Goal: Information Seeking & Learning: Learn about a topic

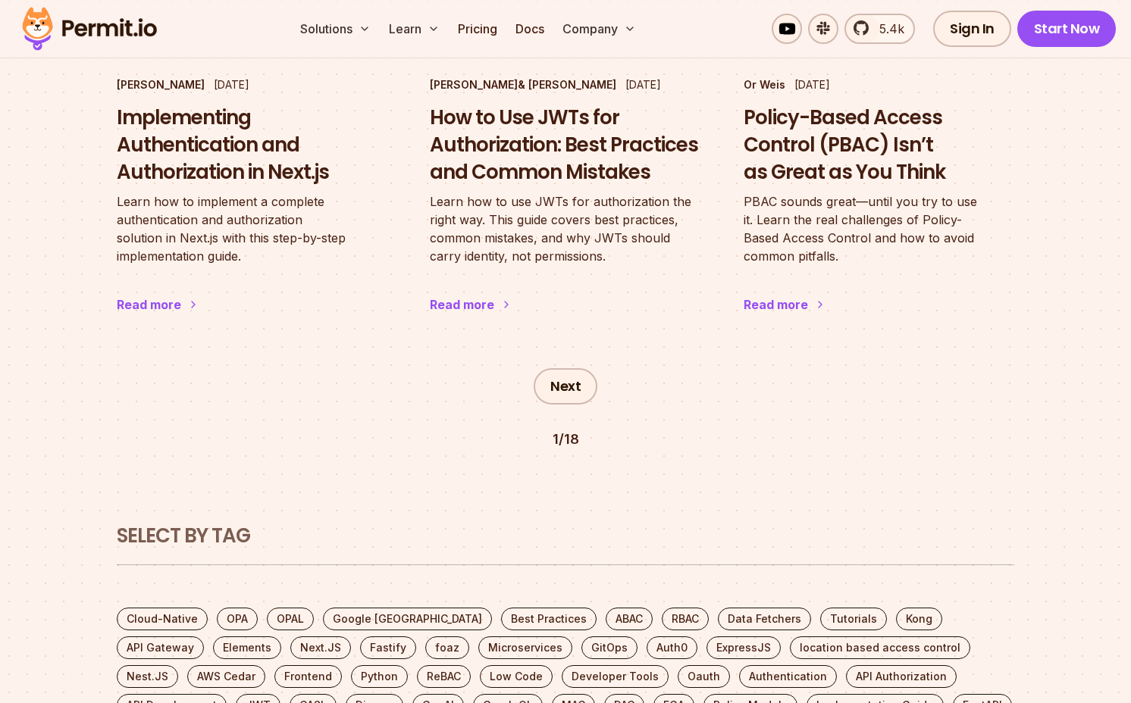
scroll to position [2702, 0]
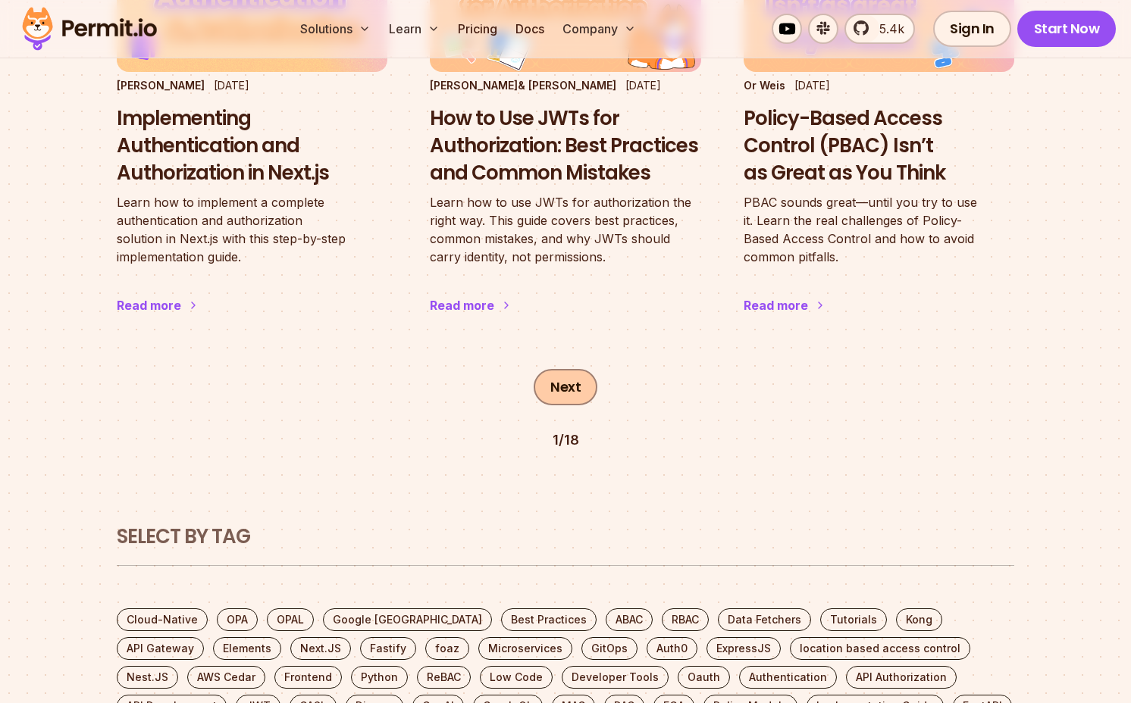
click at [595, 369] on link "Next" at bounding box center [566, 387] width 64 height 36
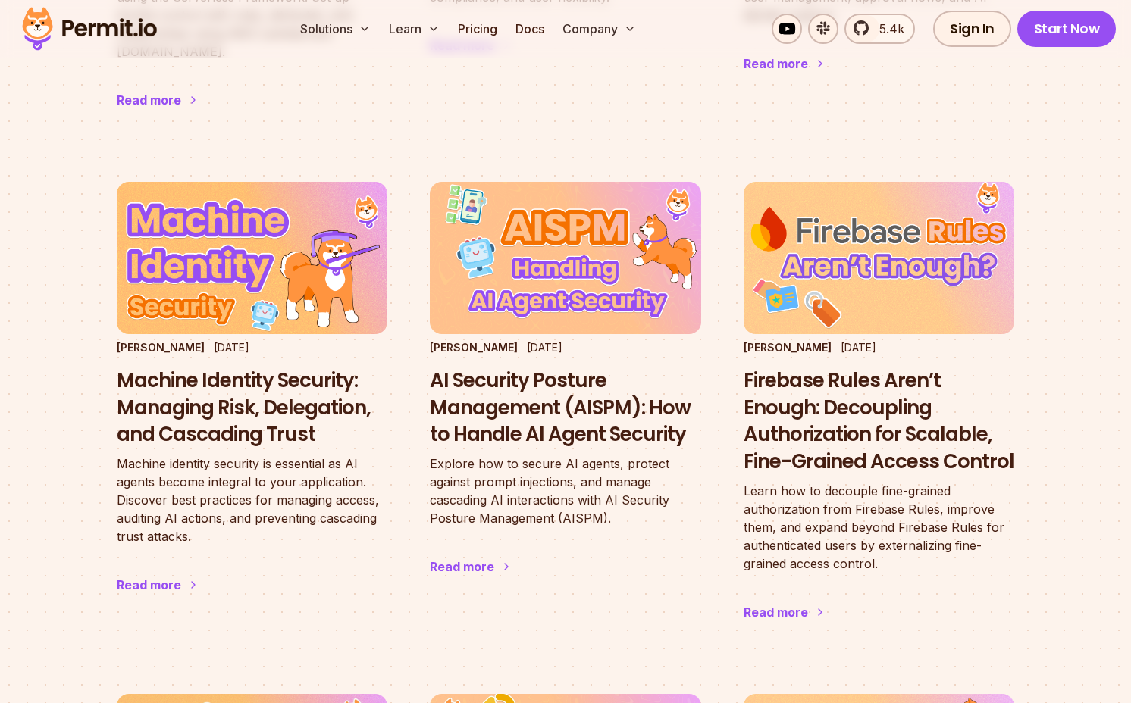
scroll to position [1904, 0]
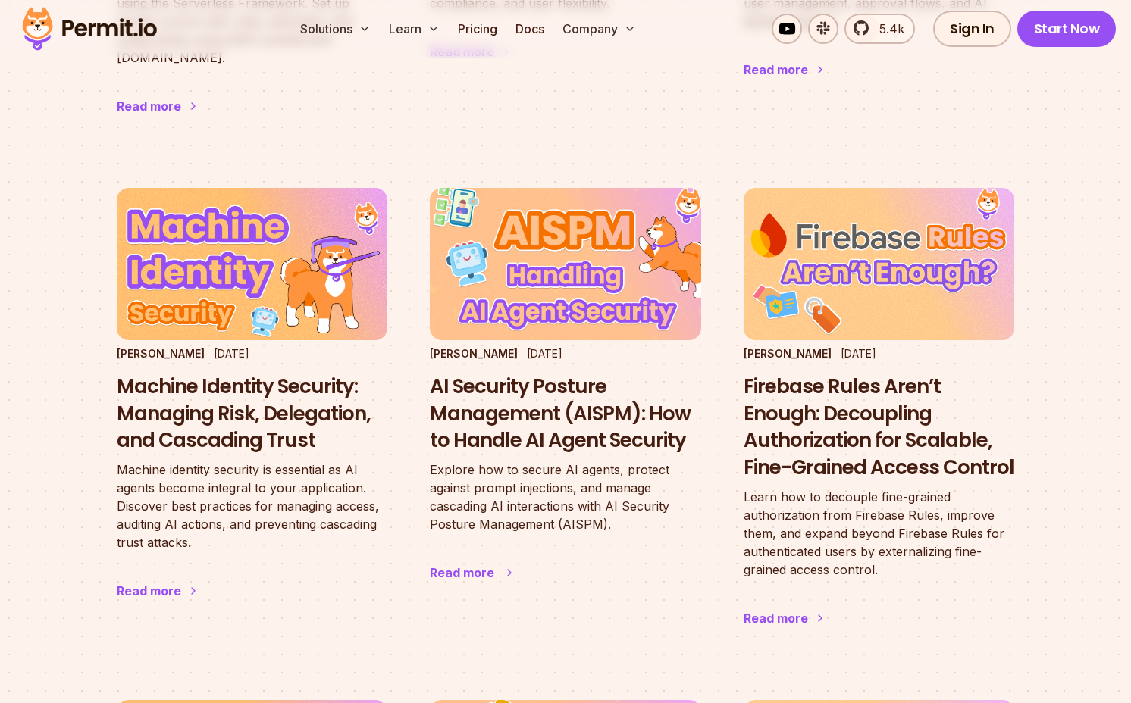
click at [540, 387] on h3 "AI Security Posture Management (AISPM): How to Handle AI Agent Security" at bounding box center [565, 414] width 271 height 81
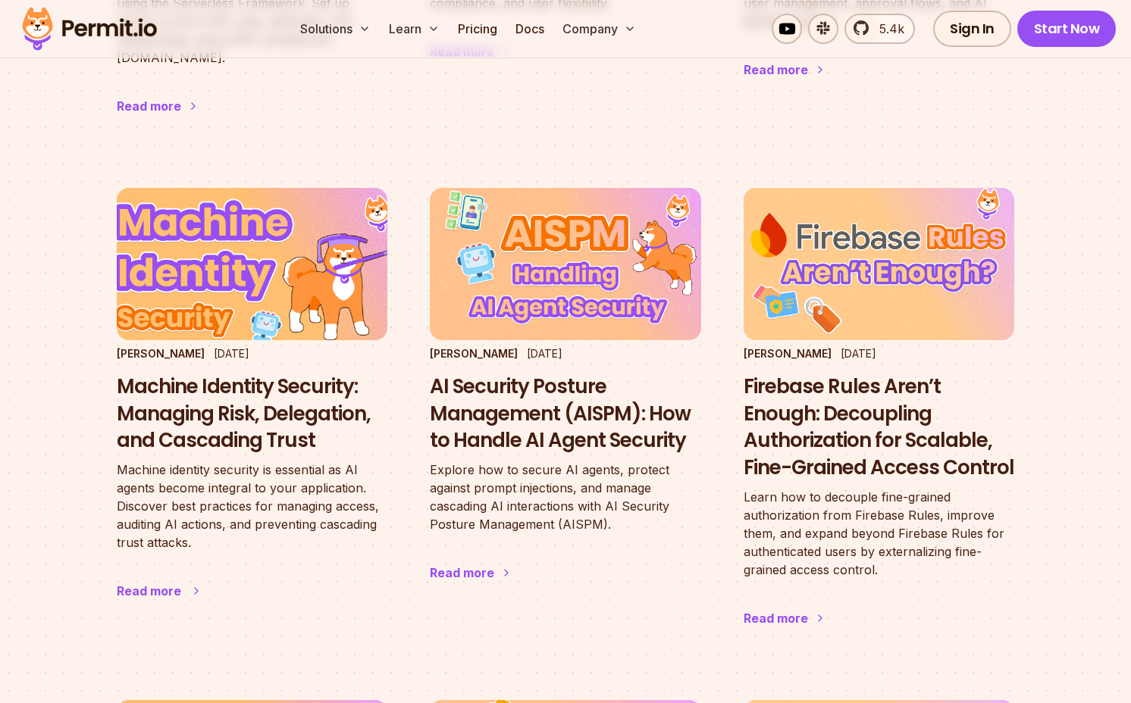
click at [205, 374] on h3 "Machine Identity Security: Managing Risk, Delegation, and Cascading Trust" at bounding box center [252, 414] width 271 height 81
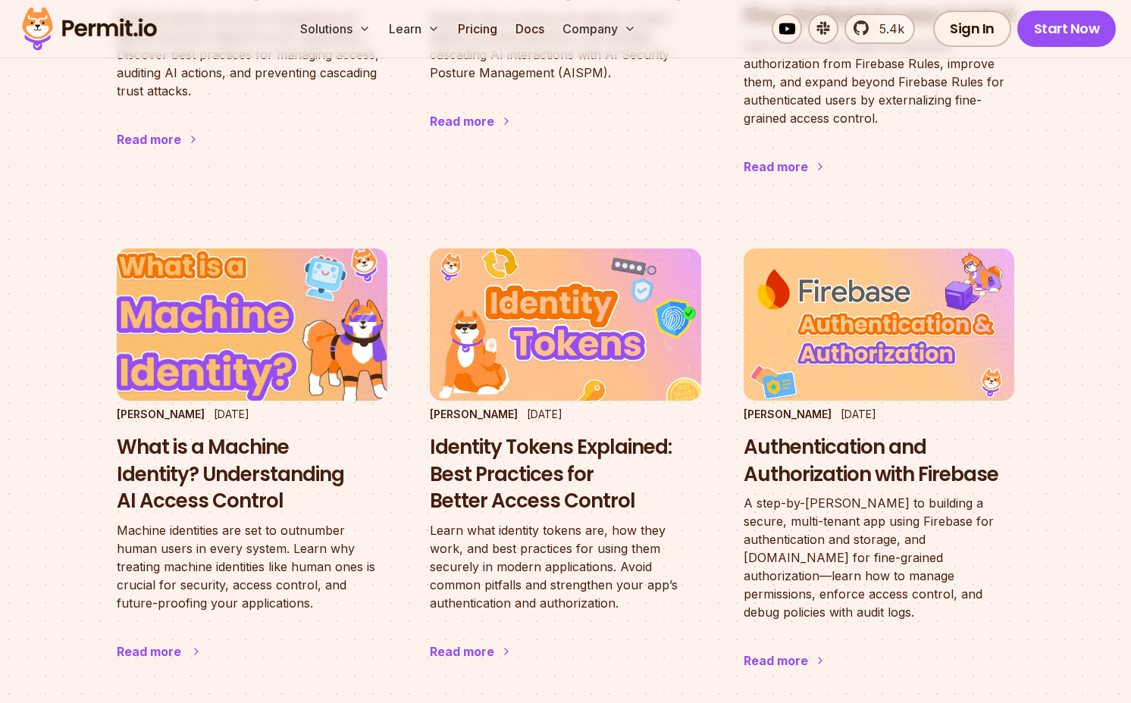
scroll to position [2354, 0]
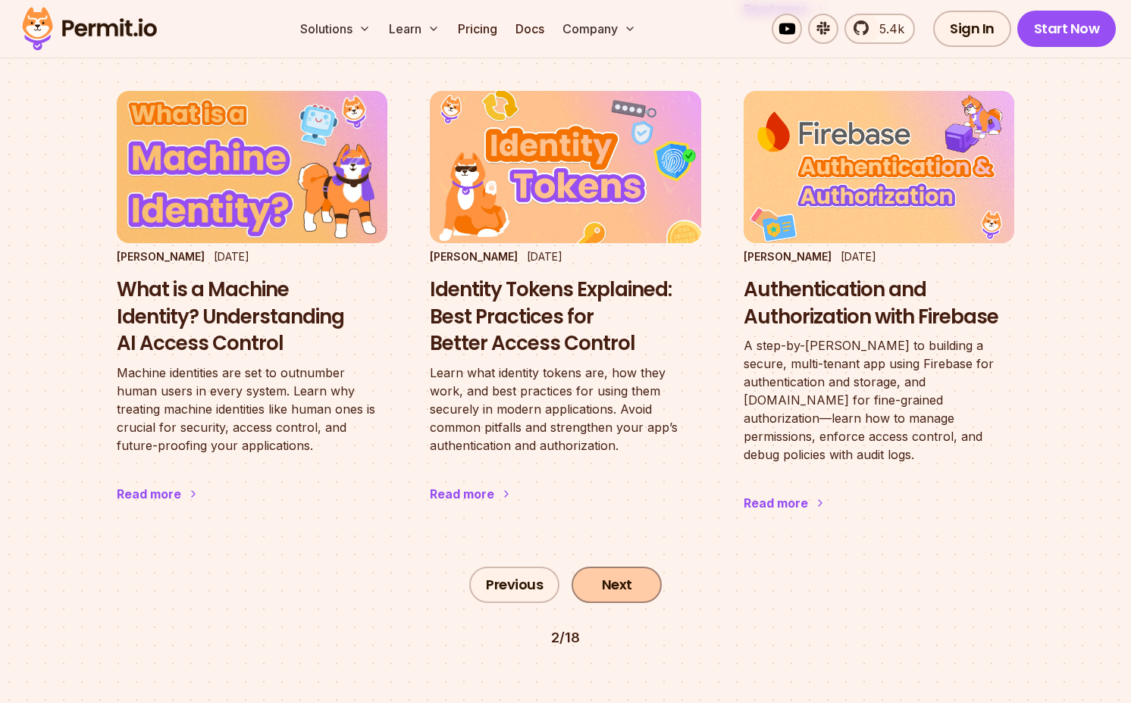
scroll to position [2517, 0]
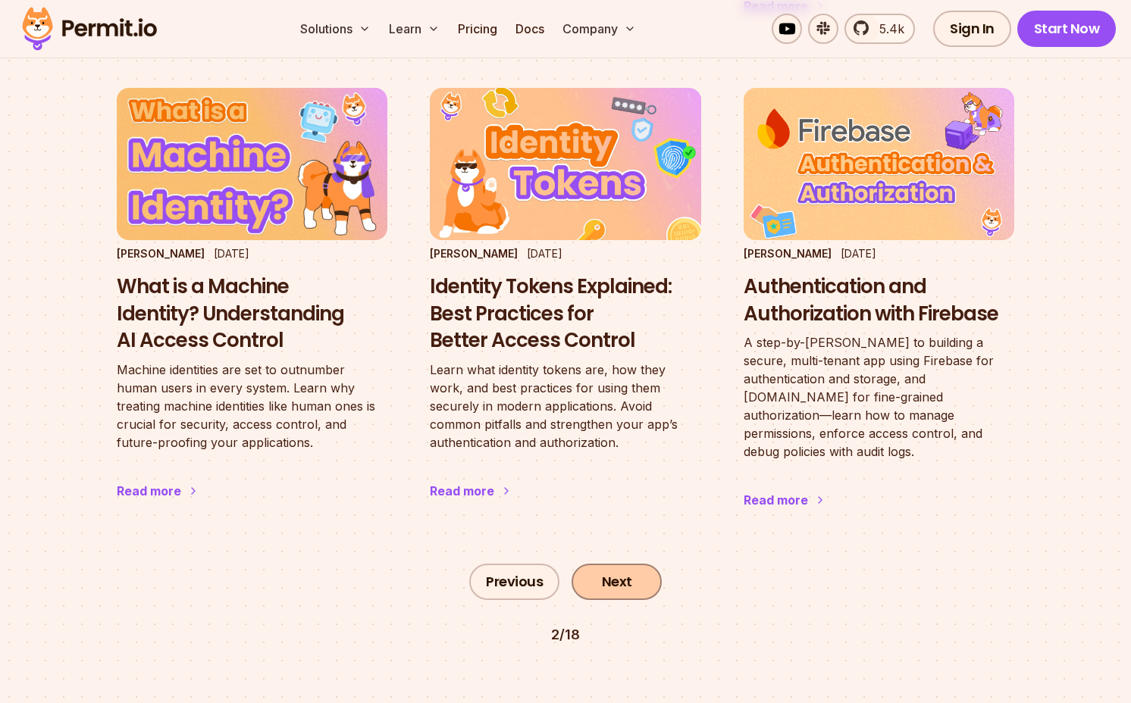
click at [618, 564] on link "Next" at bounding box center [617, 582] width 90 height 36
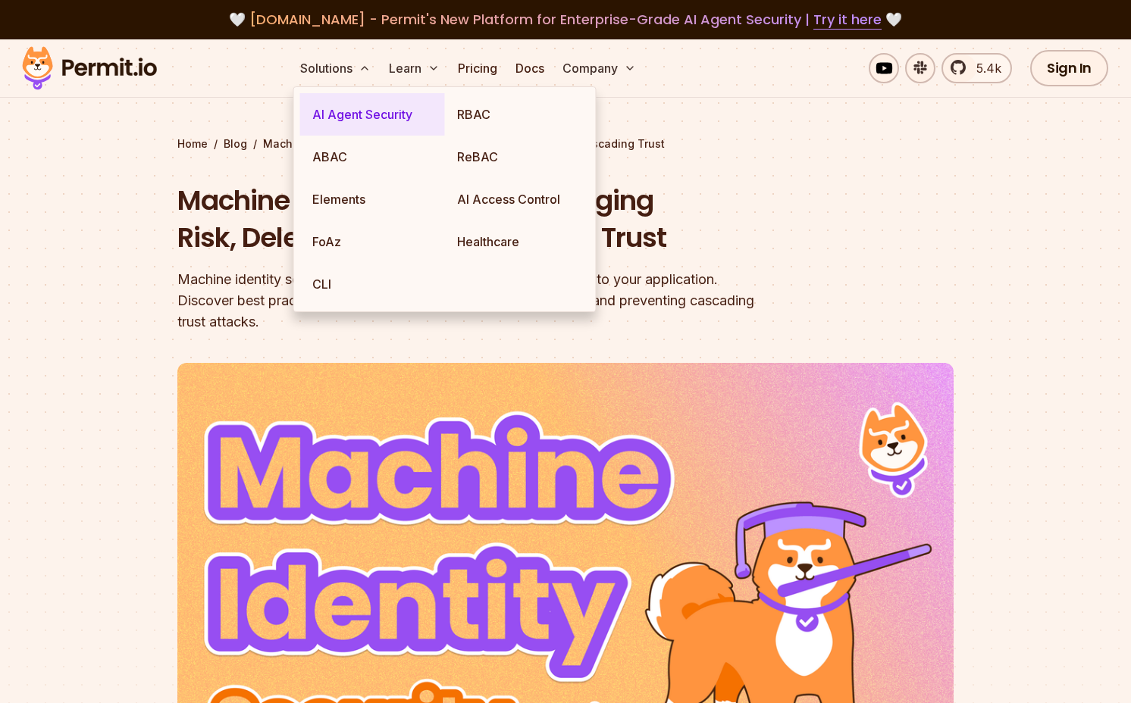
click at [348, 122] on link "AI Agent Security" at bounding box center [372, 114] width 145 height 42
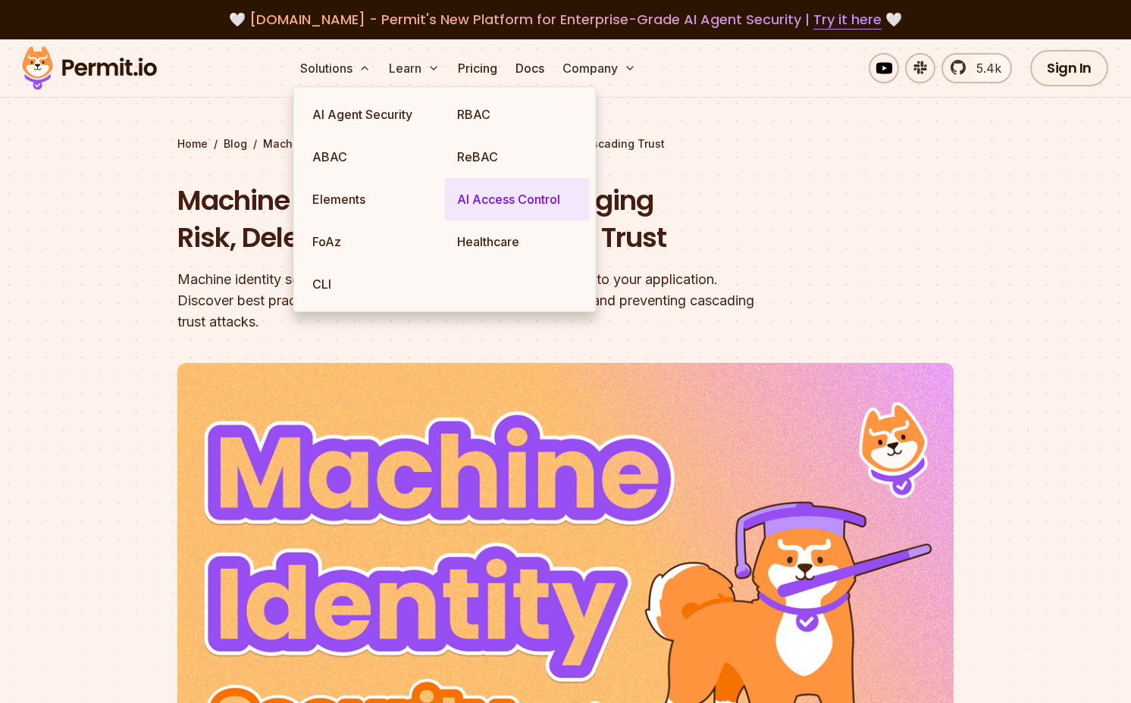
click at [542, 192] on link "AI Access Control" at bounding box center [517, 199] width 145 height 42
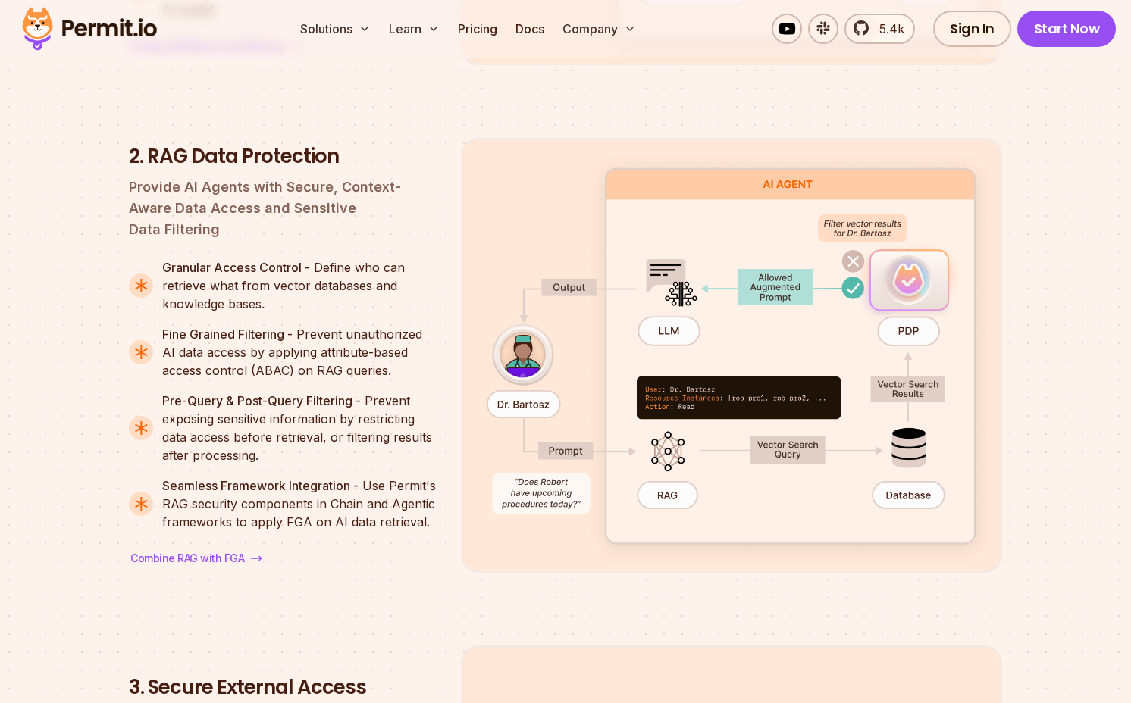
scroll to position [2268, 0]
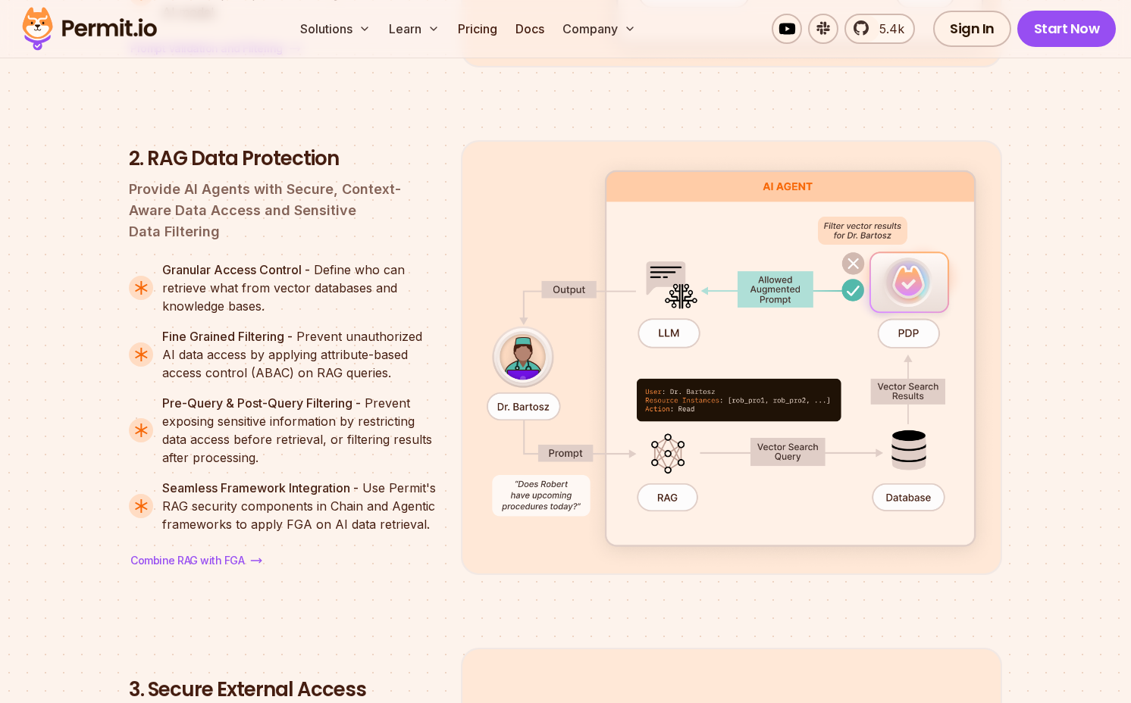
click at [1097, 275] on section "[DOMAIN_NAME]'s Four-Perimeter Framework Prompt Filtering RAG Data Protection S…" at bounding box center [565, 545] width 1131 height 2304
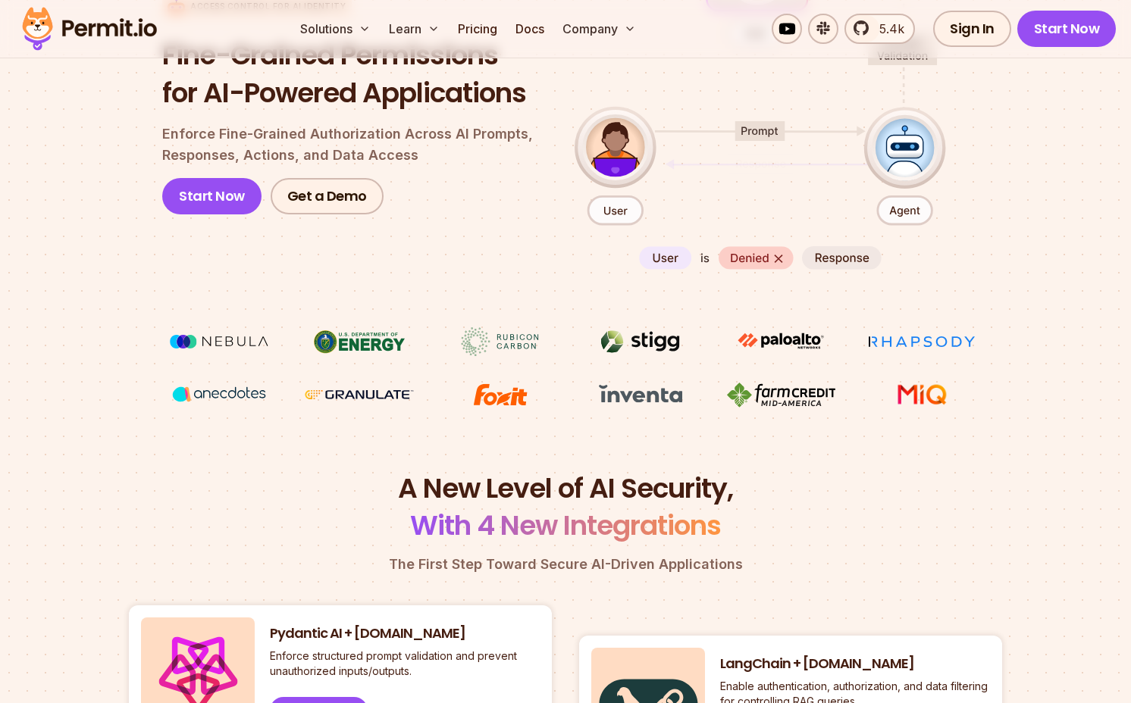
scroll to position [0, 0]
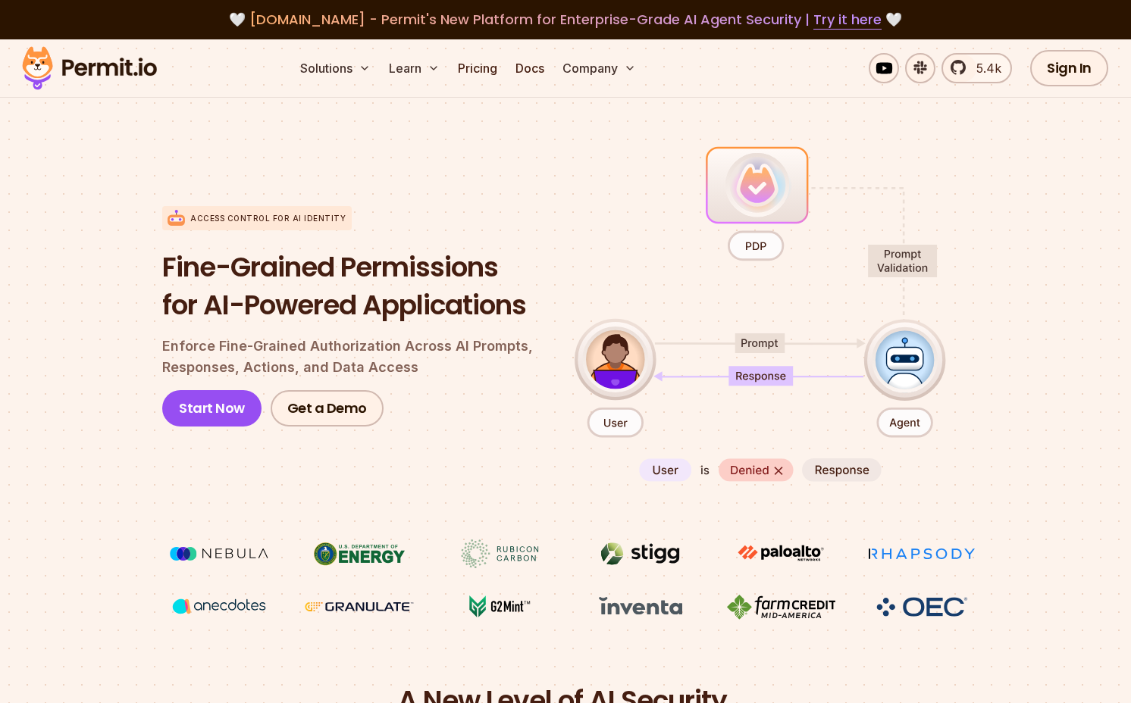
click at [1013, 483] on section "Access control for AI Identity Fine-Grained Permissions for AI-Powered Applicat…" at bounding box center [565, 382] width 1131 height 600
click at [985, 412] on section "Access control for AI Identity Fine-Grained Permissions for AI-Powered Applicat…" at bounding box center [565, 382] width 1131 height 600
click at [752, 469] on div "Access control for AI Identity Fine-Grained Permissions for AI-Powered Applicat…" at bounding box center [565, 317] width 807 height 349
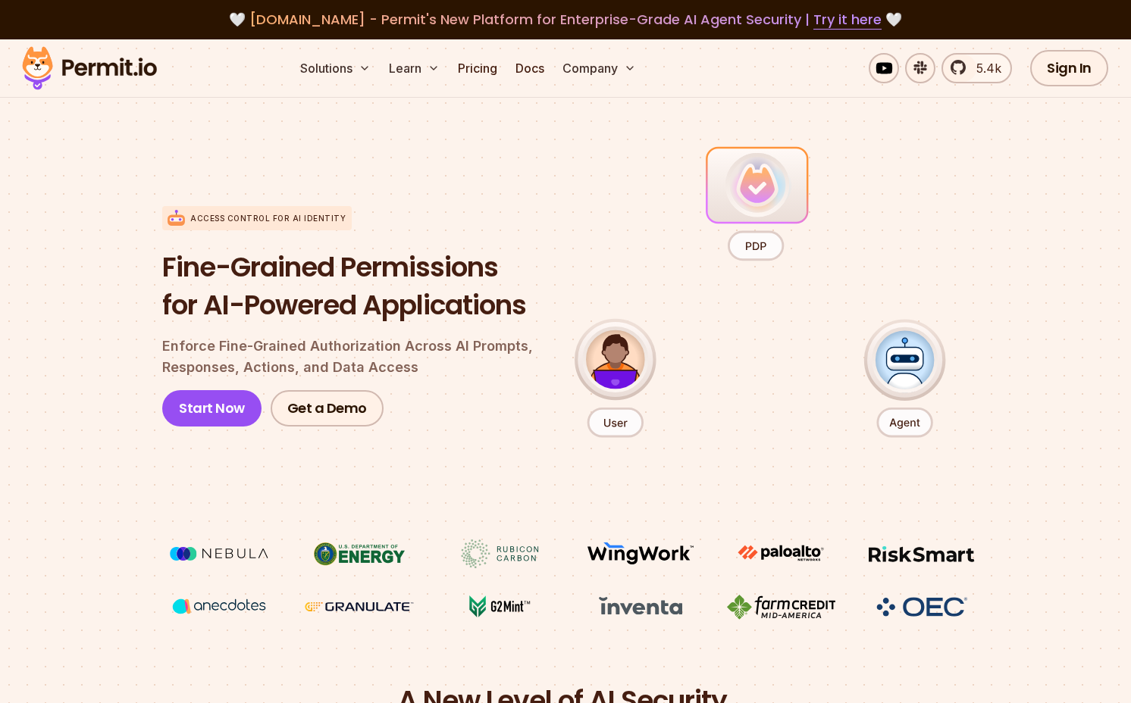
click at [1038, 397] on section "Access control for AI Identity Fine-Grained Permissions for AI-Powered Applicat…" at bounding box center [565, 382] width 1131 height 600
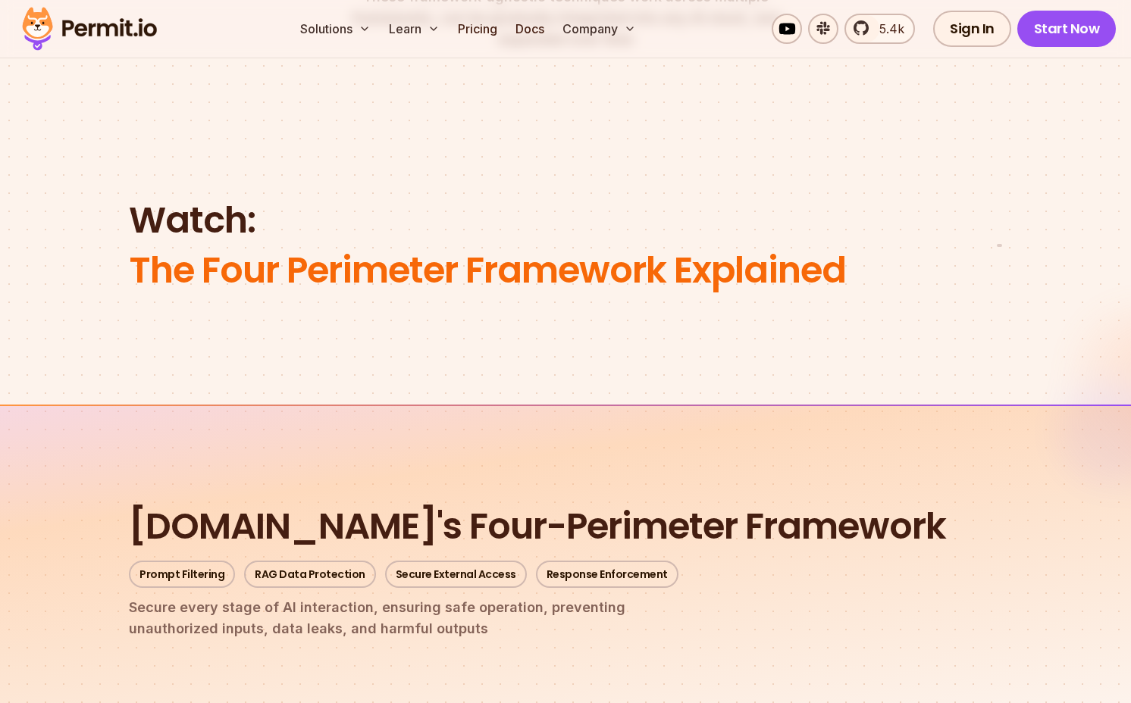
scroll to position [1257, 0]
click at [999, 258] on img at bounding box center [999, 258] width 1 height 1
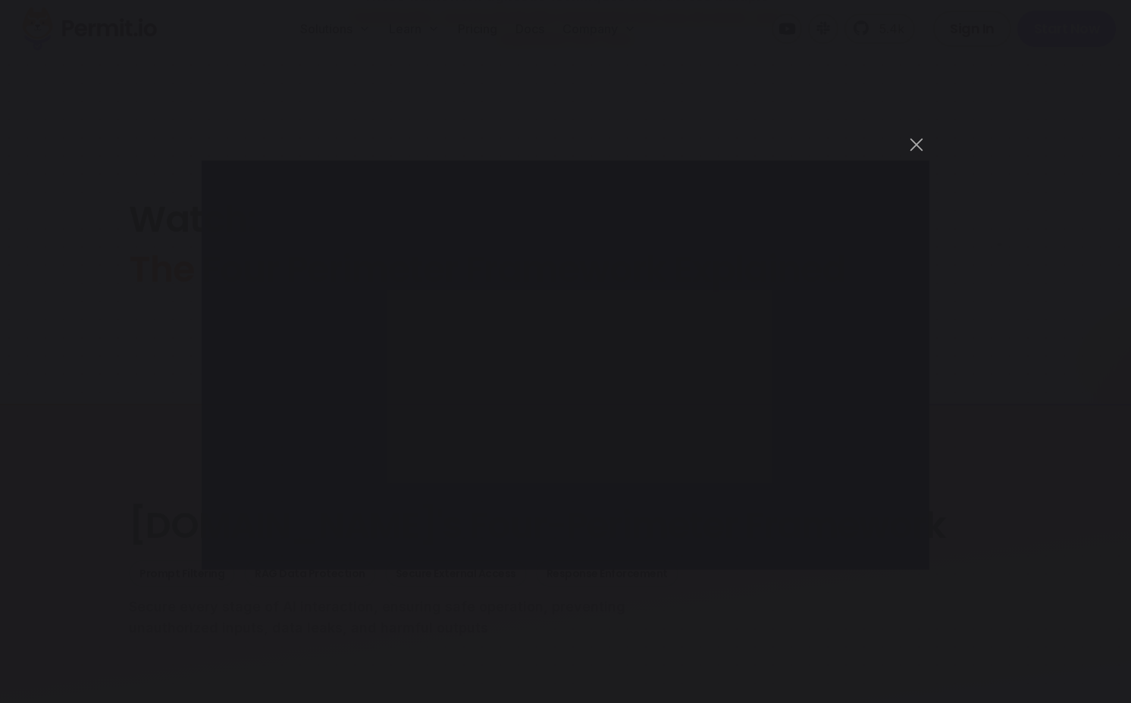
click at [567, 606] on div "You can close this modal content with the ESC key" at bounding box center [565, 351] width 1131 height 703
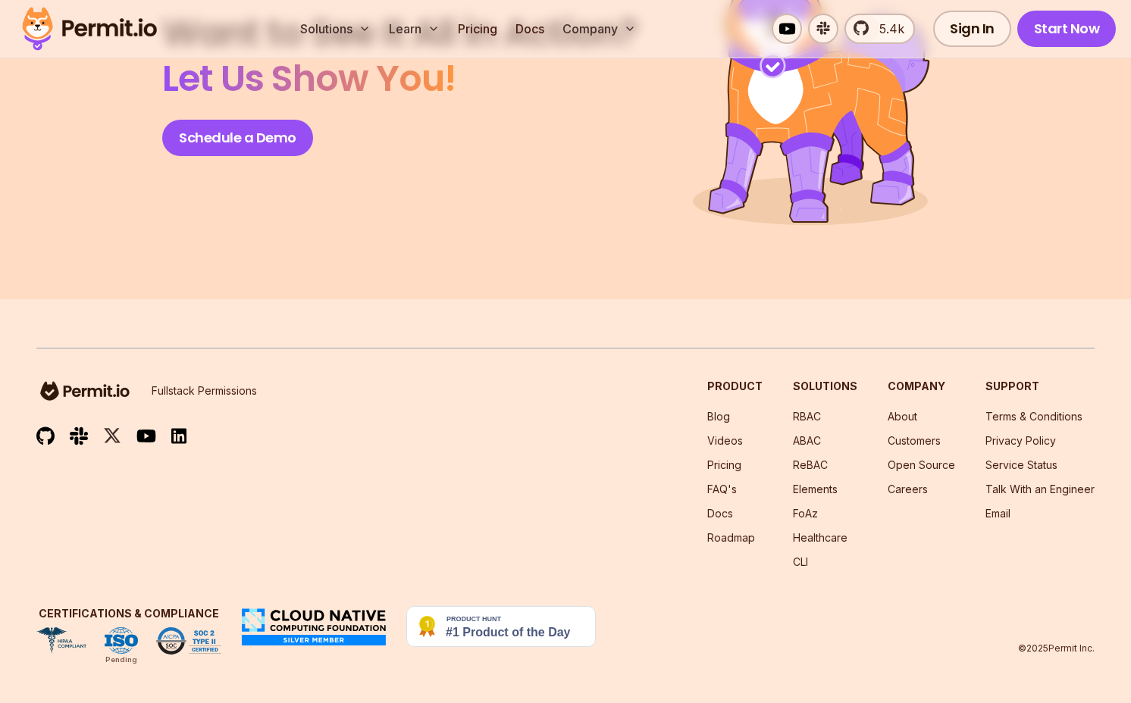
scroll to position [6749, 0]
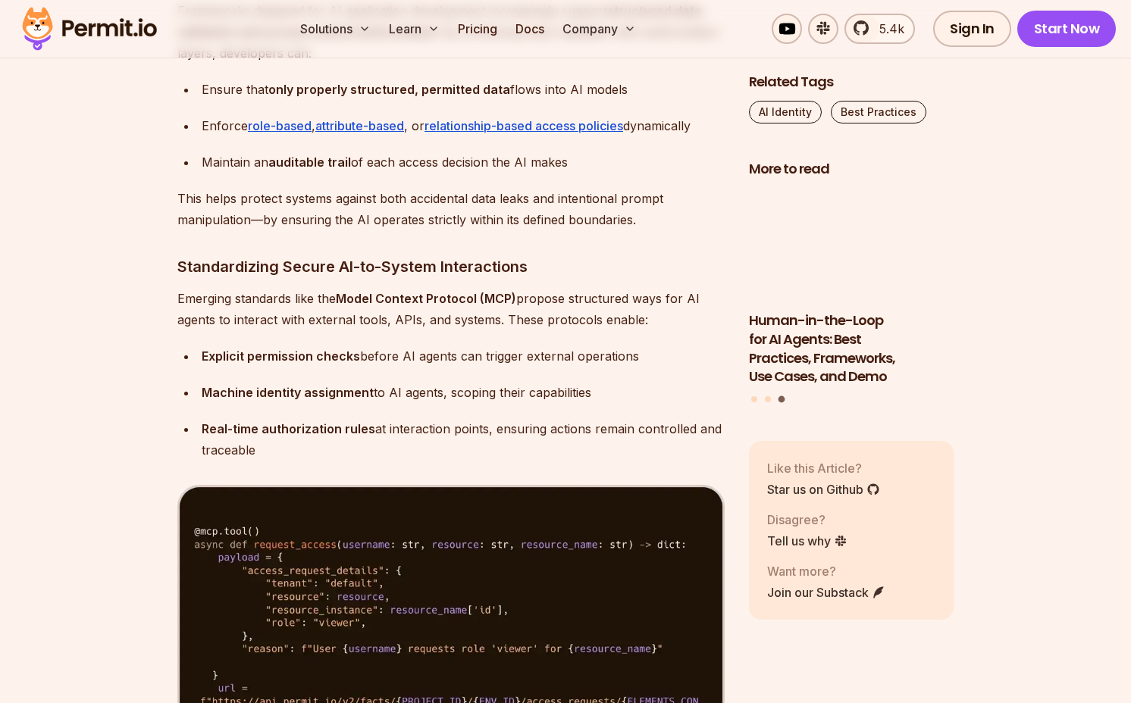
scroll to position [8195, 0]
